Goal: Information Seeking & Learning: Learn about a topic

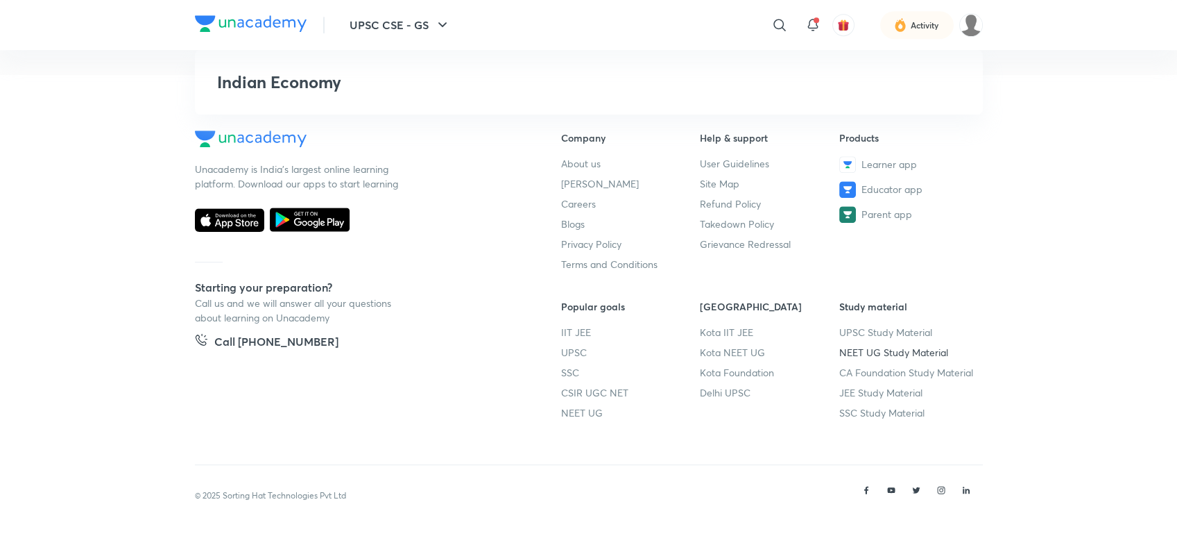
scroll to position [1236, 0]
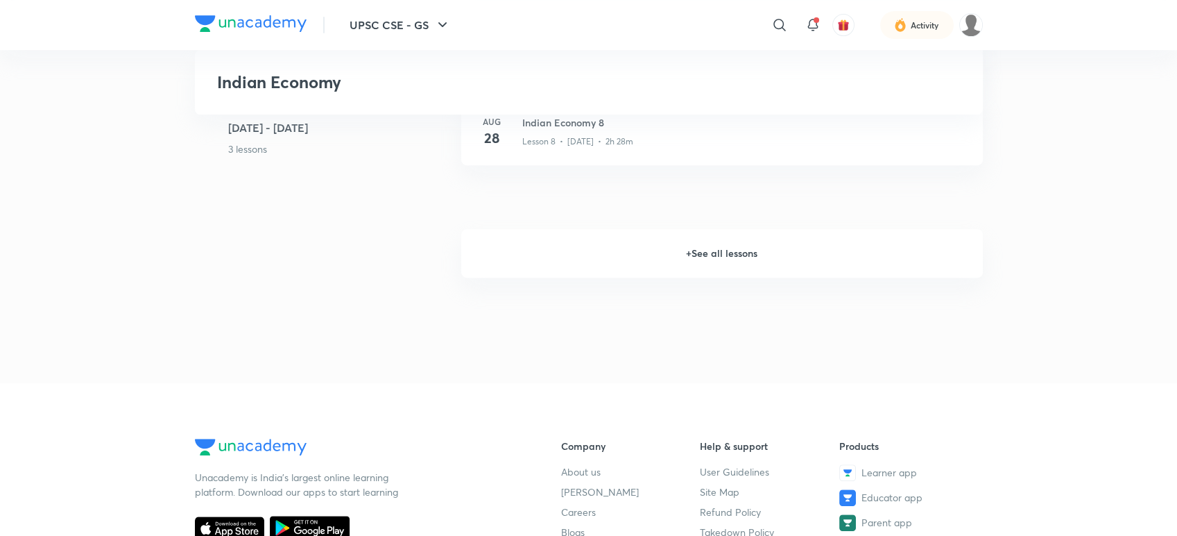
click at [725, 267] on h6 "+ See all lessons" at bounding box center [722, 253] width 522 height 49
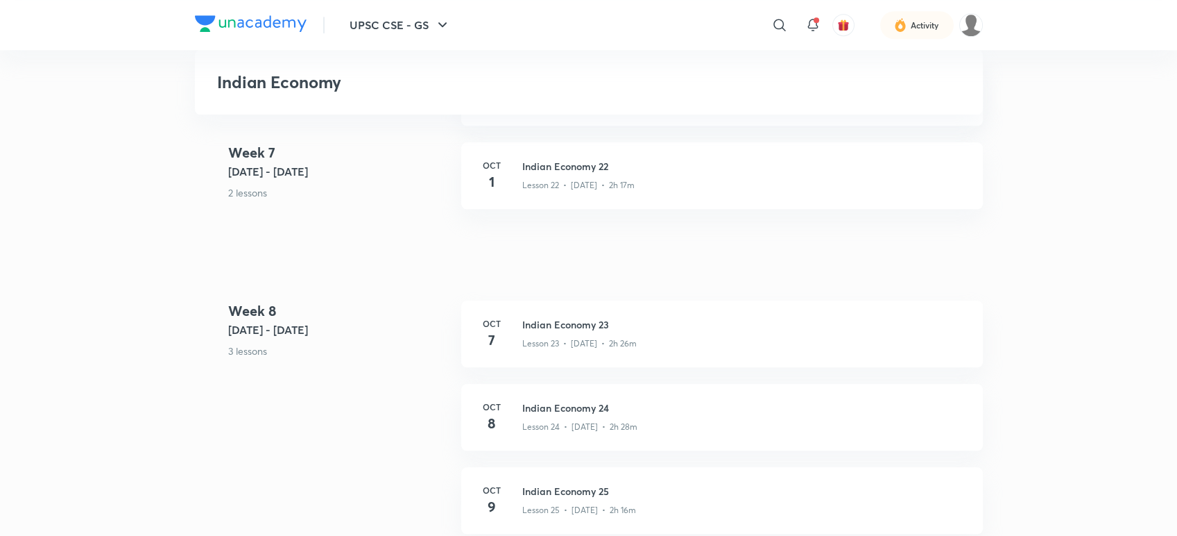
scroll to position [2624, 0]
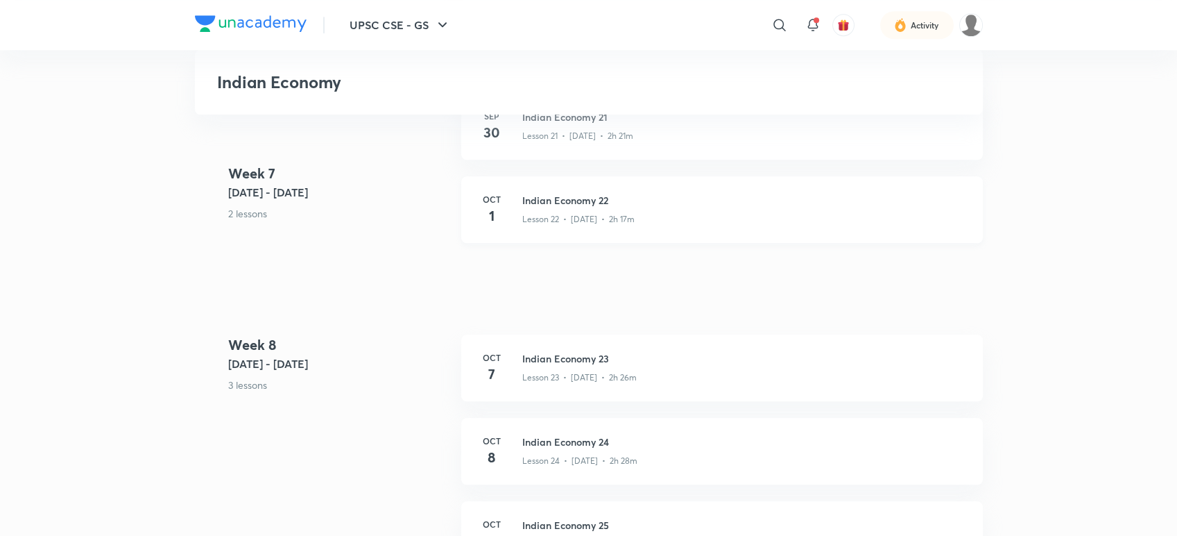
click at [655, 207] on div "Lesson 22 • [DATE] • 2h 17m" at bounding box center [744, 216] width 444 height 18
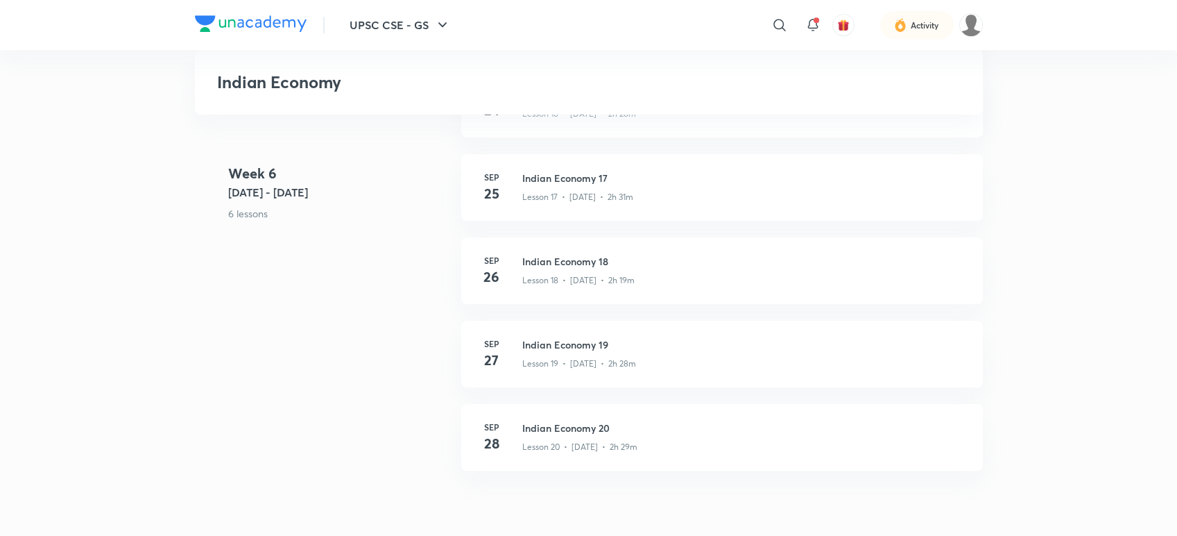
scroll to position [2624, 0]
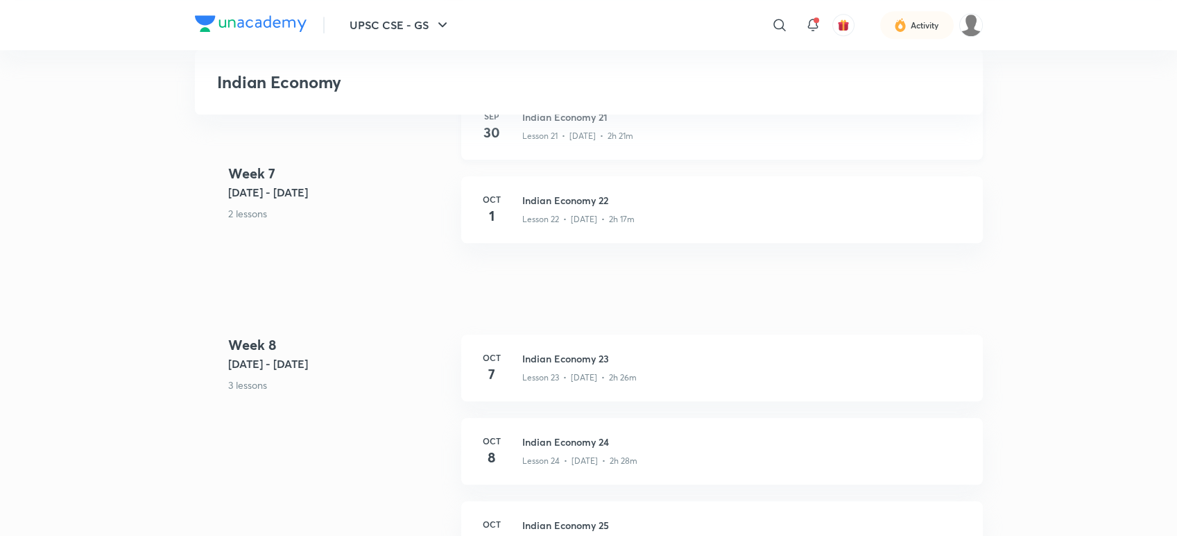
click at [726, 119] on h3 "Indian Economy 21" at bounding box center [744, 117] width 444 height 15
